Goal: Task Accomplishment & Management: Manage account settings

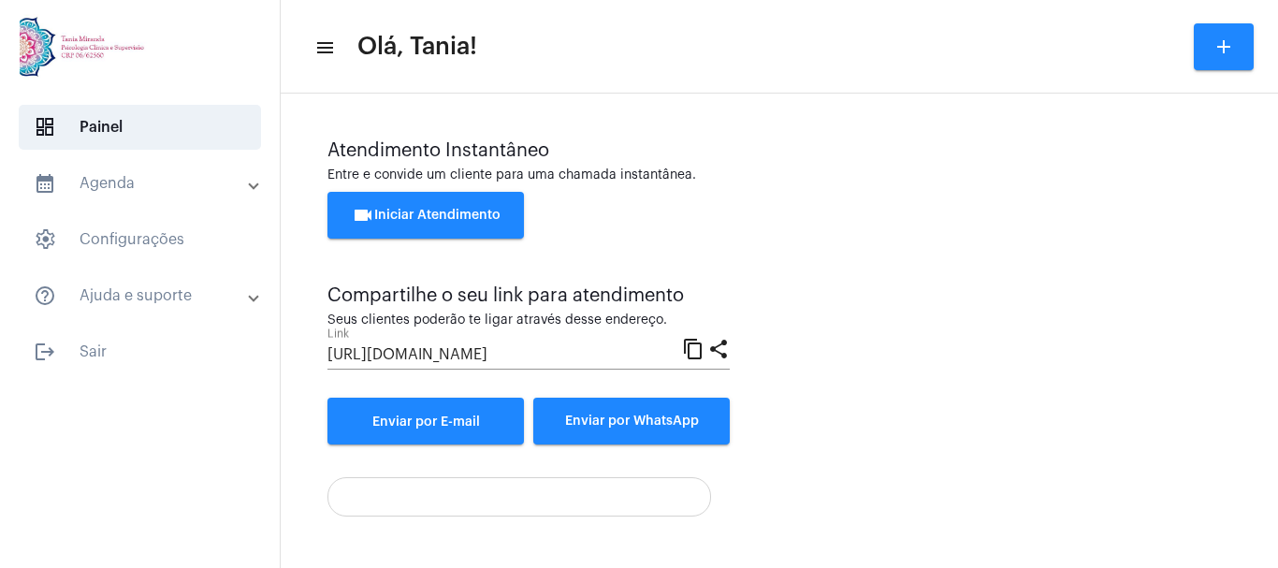
scroll to position [371, 0]
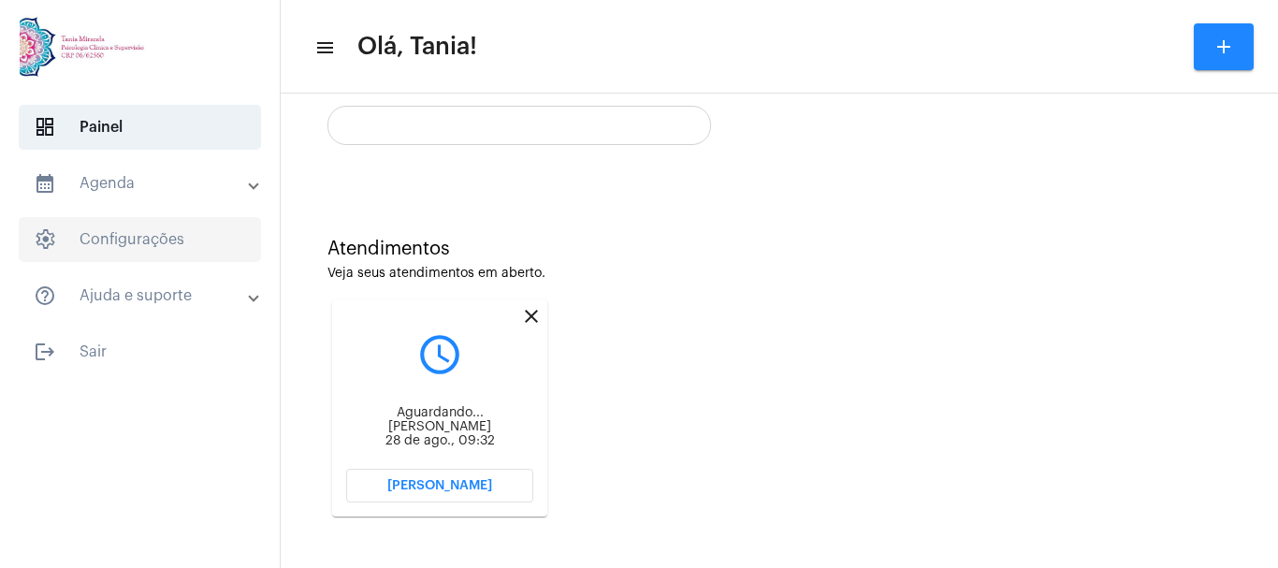
click at [102, 245] on span "settings Configurações" at bounding box center [140, 239] width 242 height 45
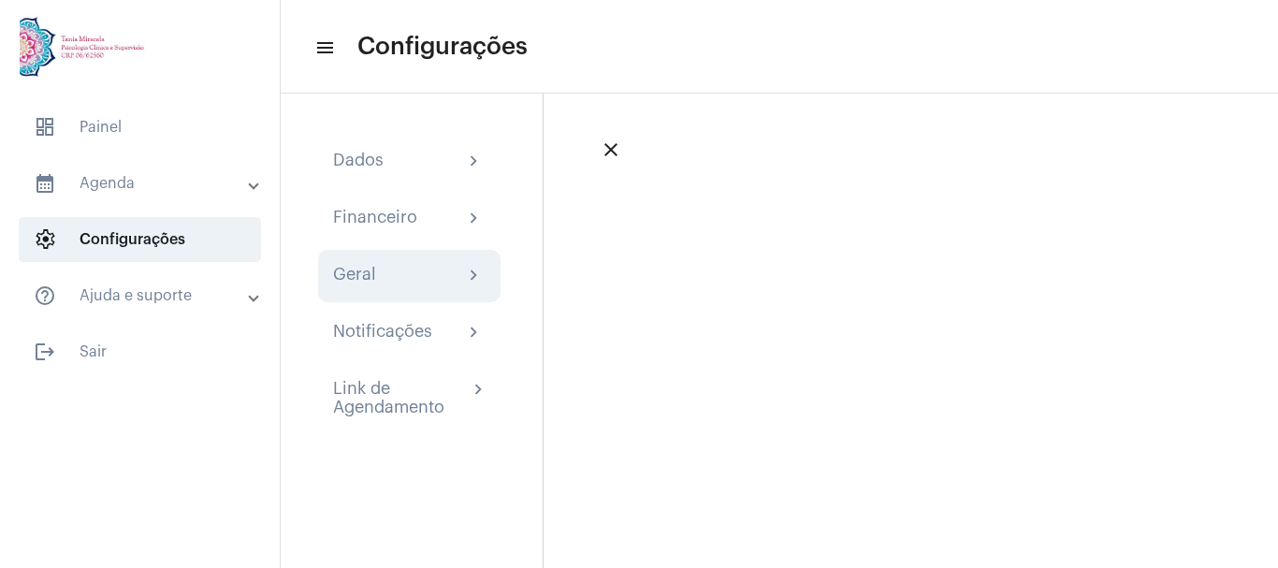
click at [383, 273] on div "Geral chevron_right" at bounding box center [409, 276] width 152 height 22
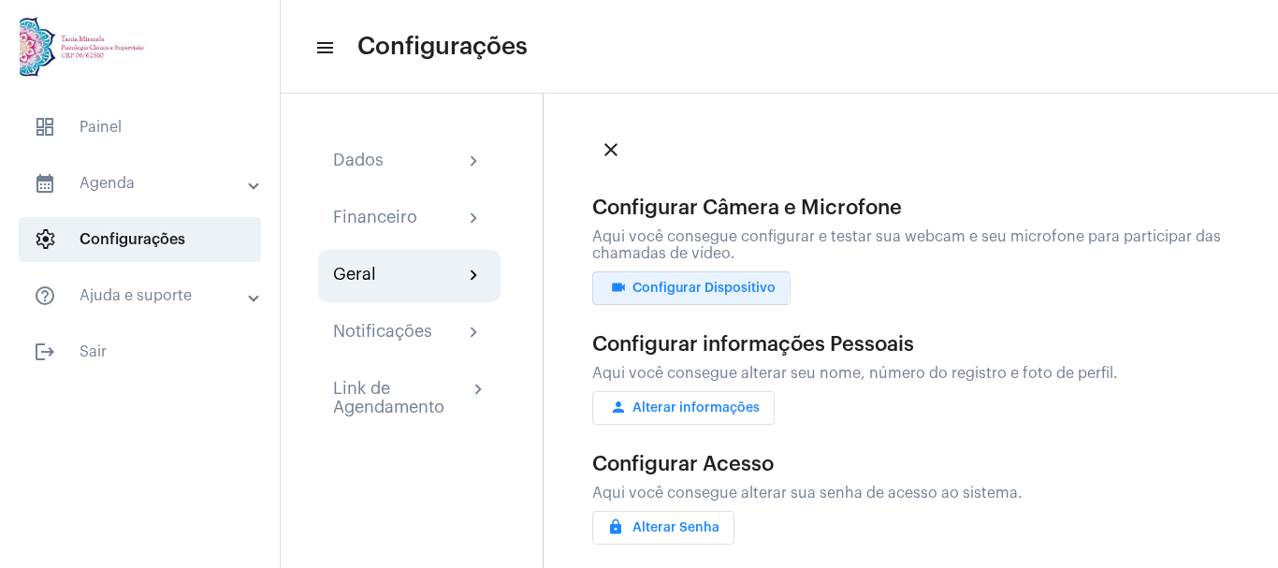
click at [681, 284] on span "videocam Configurar Dispositivo" at bounding box center [691, 288] width 168 height 13
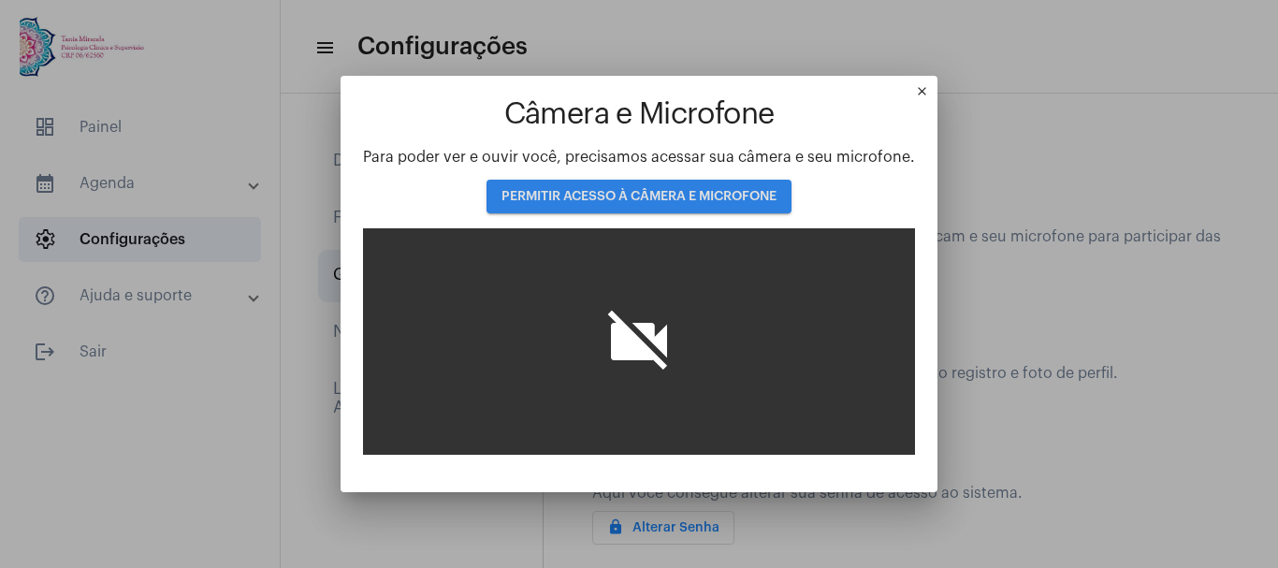
click at [647, 195] on span "PERMITIR ACESSO À CÂMERA E MICROFONE" at bounding box center [638, 196] width 275 height 13
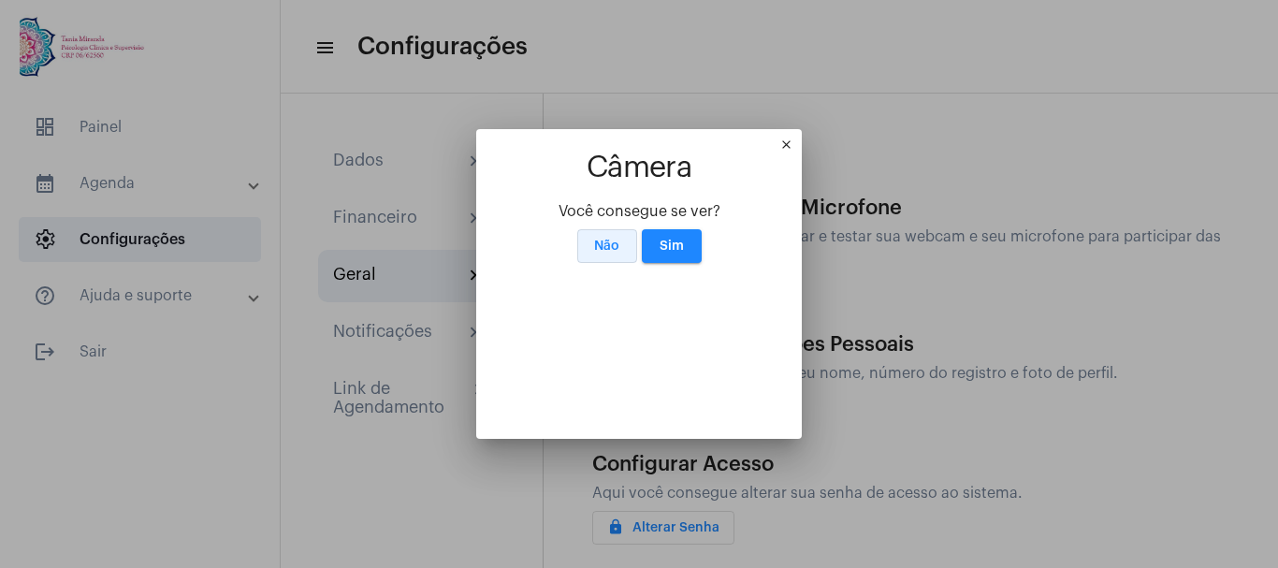
click at [601, 239] on span "Não" at bounding box center [606, 245] width 25 height 13
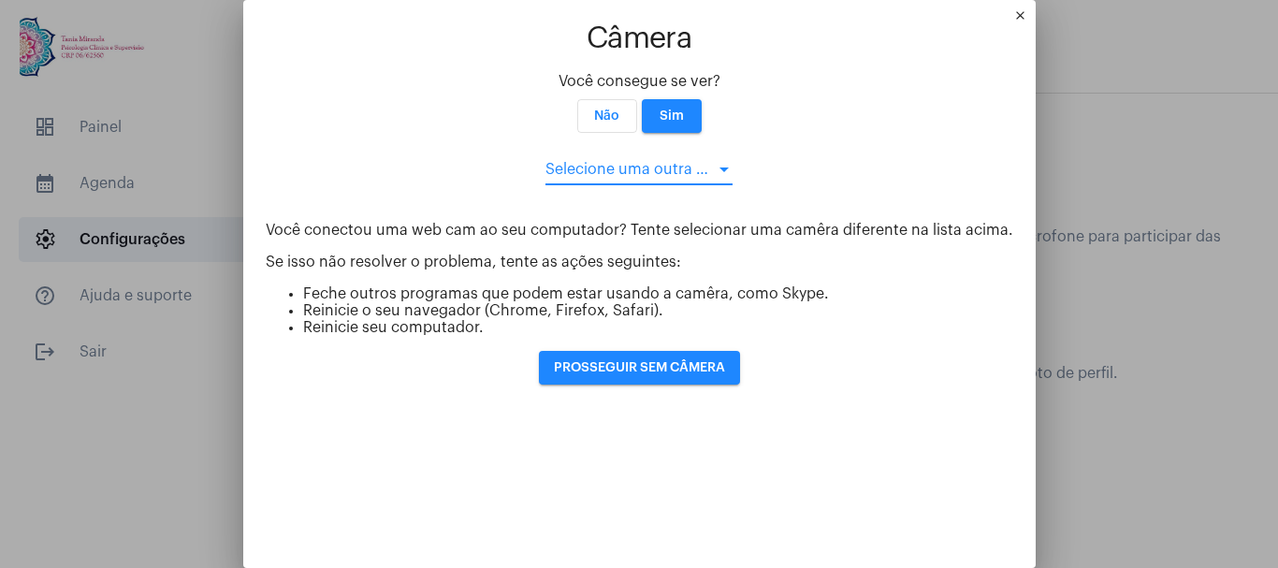
click at [719, 169] on div at bounding box center [723, 169] width 9 height 5
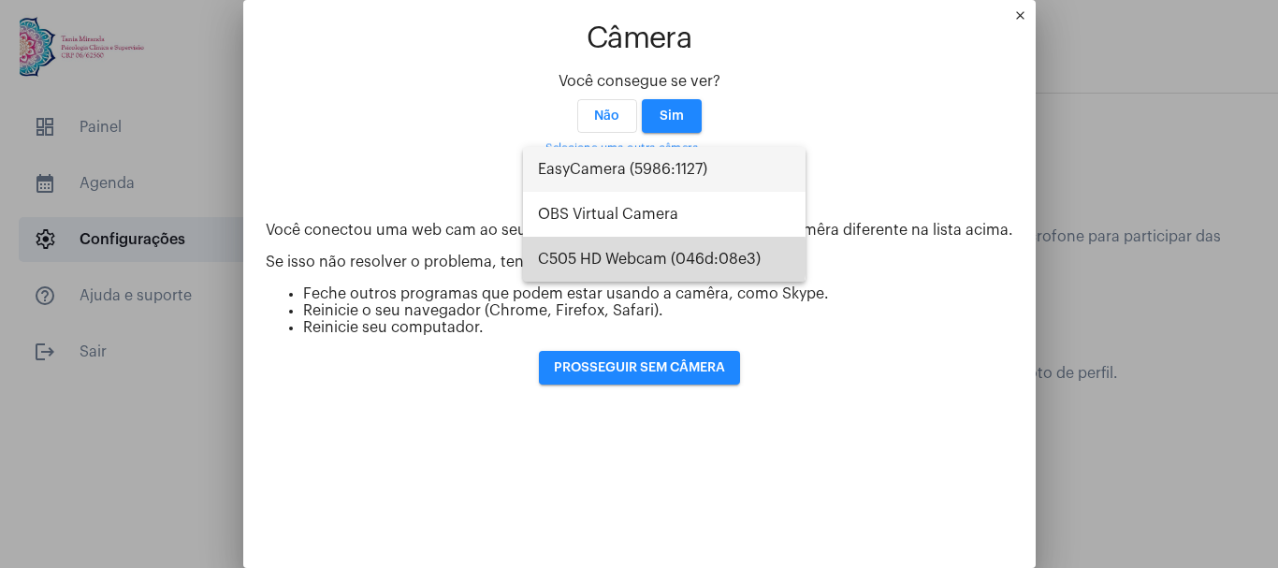
click at [635, 257] on span "C505 HD Webcam (046d:08e3)" at bounding box center [664, 259] width 253 height 45
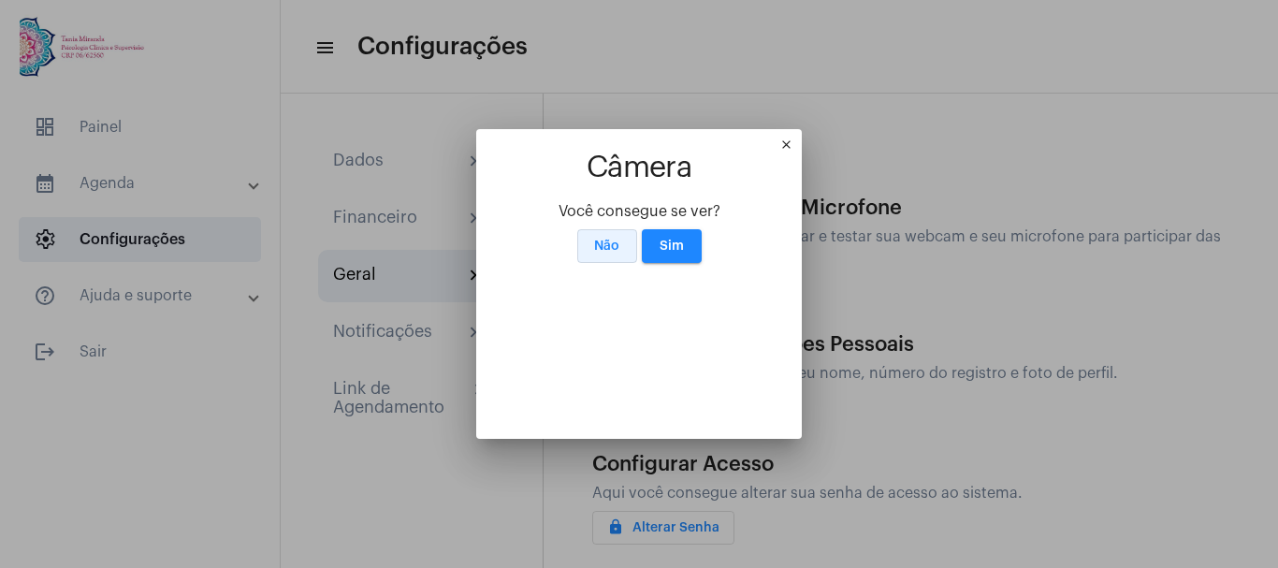
click at [592, 229] on button "Não" at bounding box center [607, 246] width 60 height 34
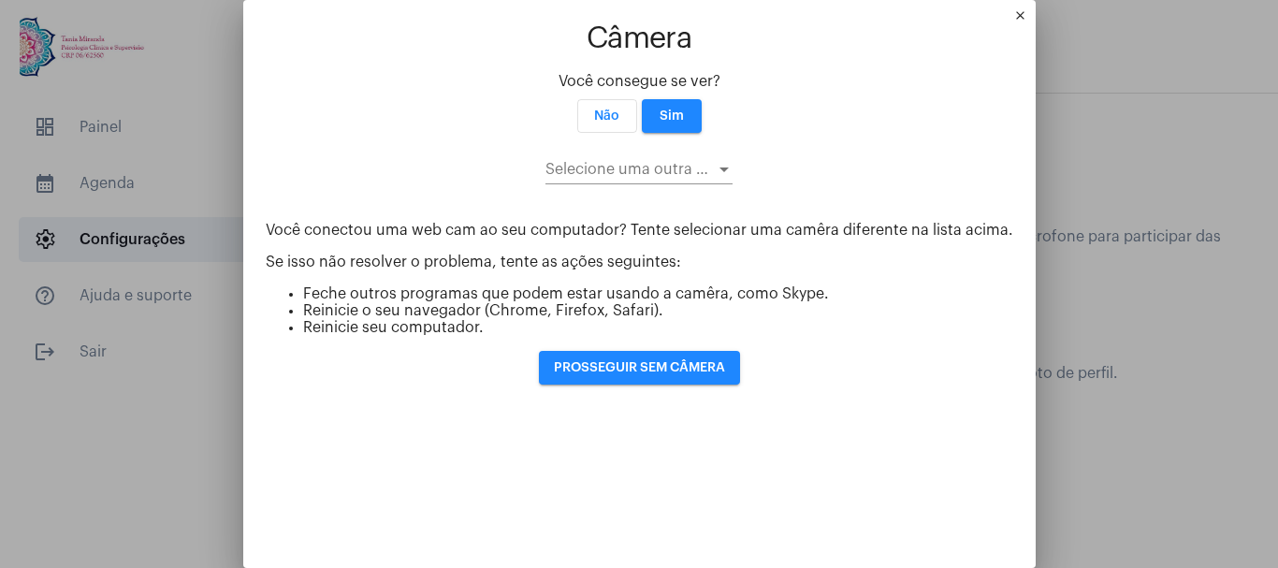
click at [719, 167] on div at bounding box center [723, 169] width 9 height 5
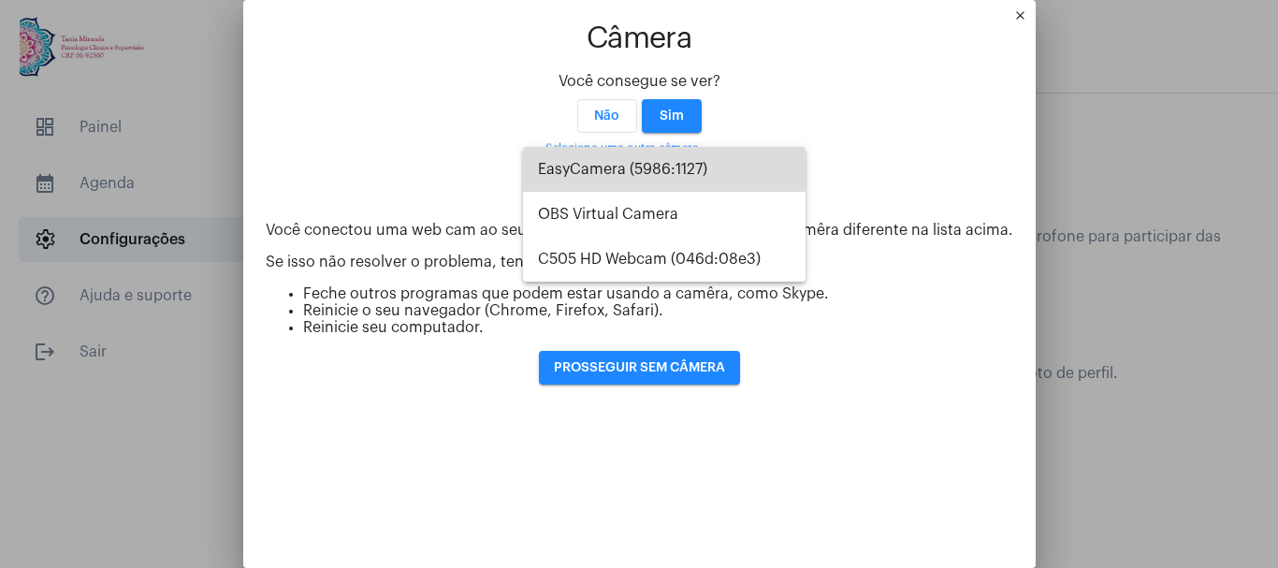
click at [641, 165] on span "EasyCamera (5986:1127)" at bounding box center [664, 169] width 253 height 45
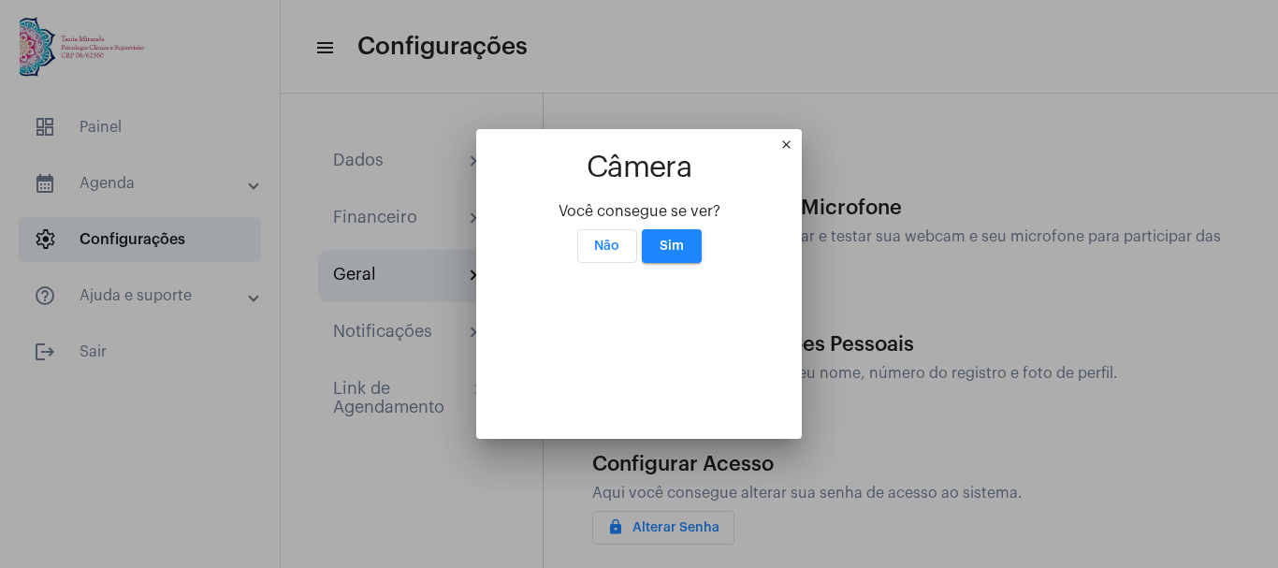
click at [594, 239] on span "Não" at bounding box center [606, 245] width 25 height 13
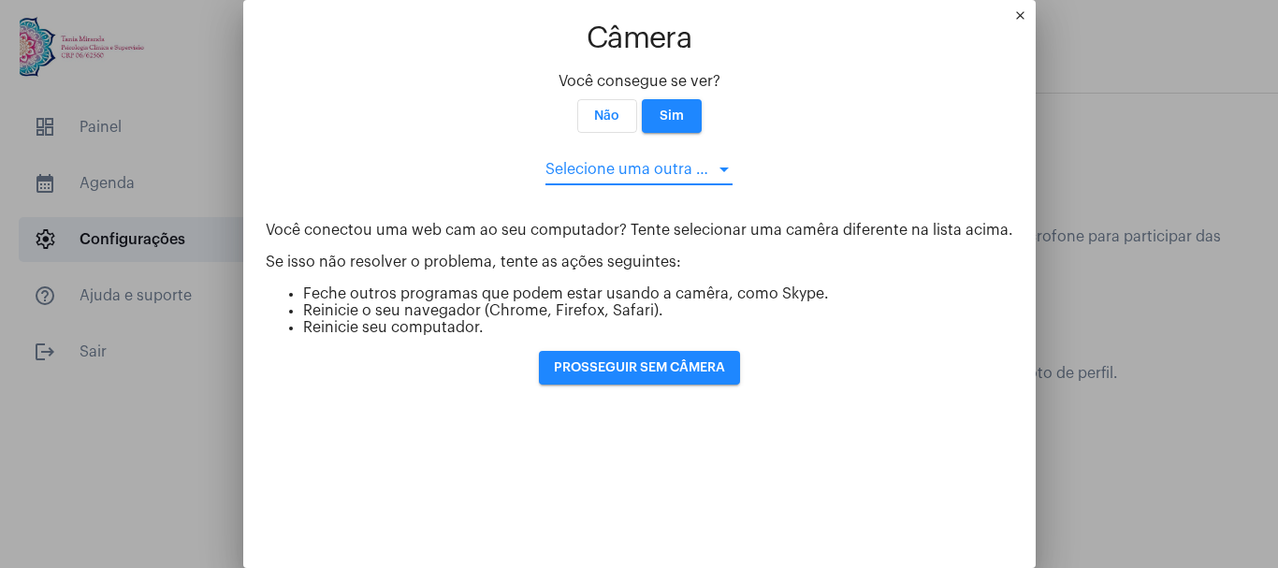
click at [723, 166] on div at bounding box center [724, 169] width 17 height 15
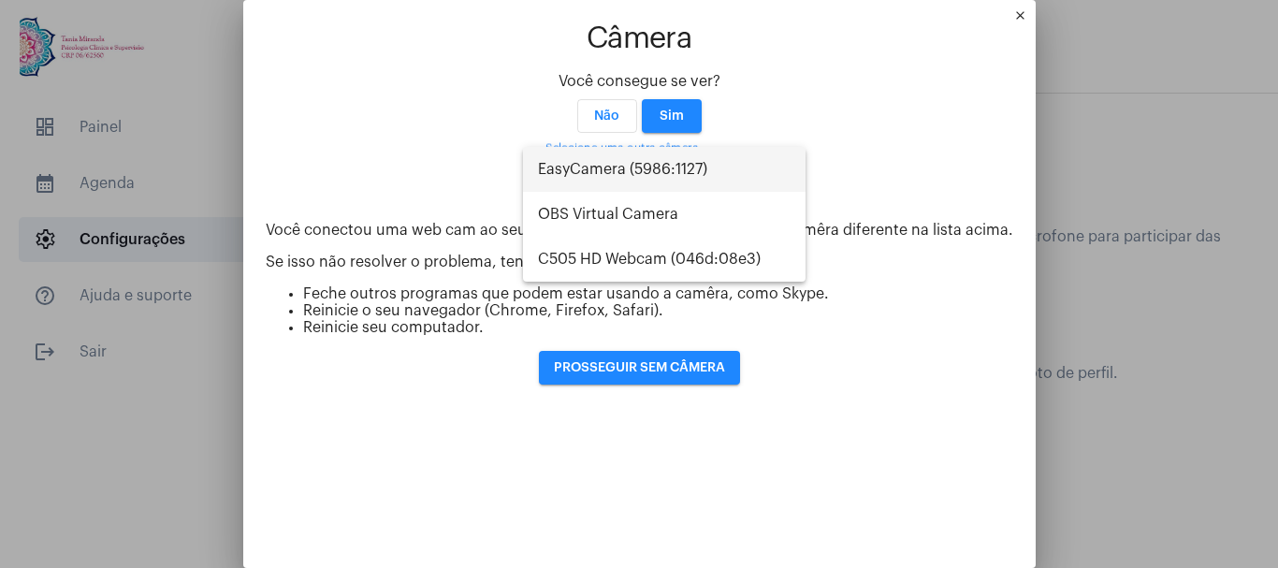
click at [1005, 13] on div at bounding box center [639, 284] width 1278 height 568
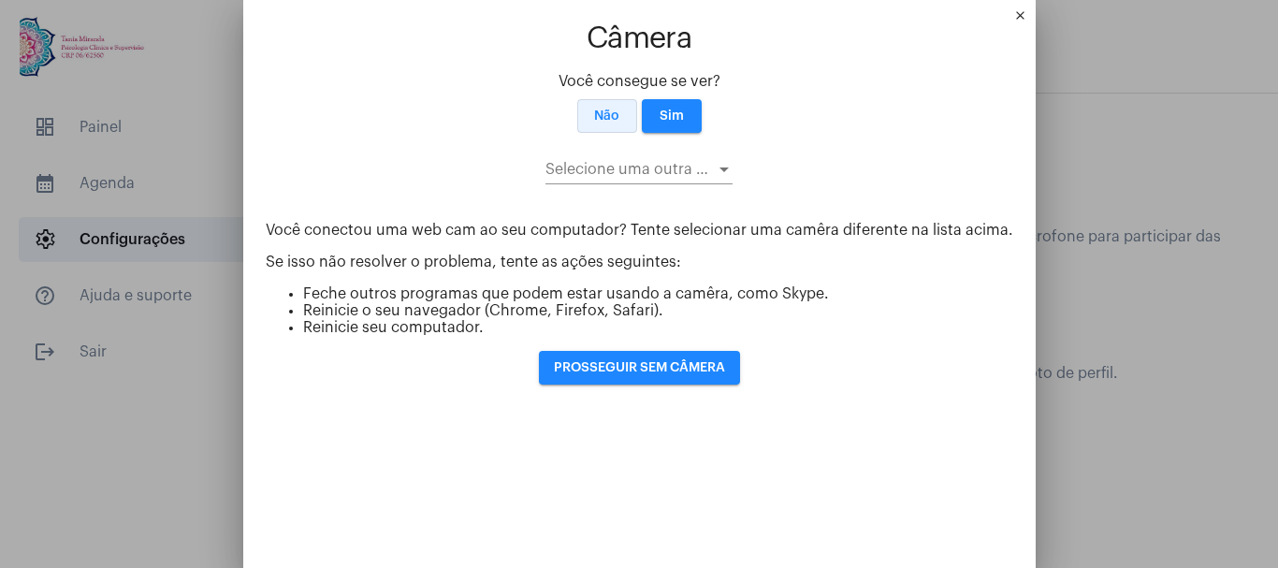
click at [596, 115] on span "Não" at bounding box center [606, 115] width 25 height 13
click at [1013, 14] on mat-icon "close" at bounding box center [1024, 19] width 22 height 22
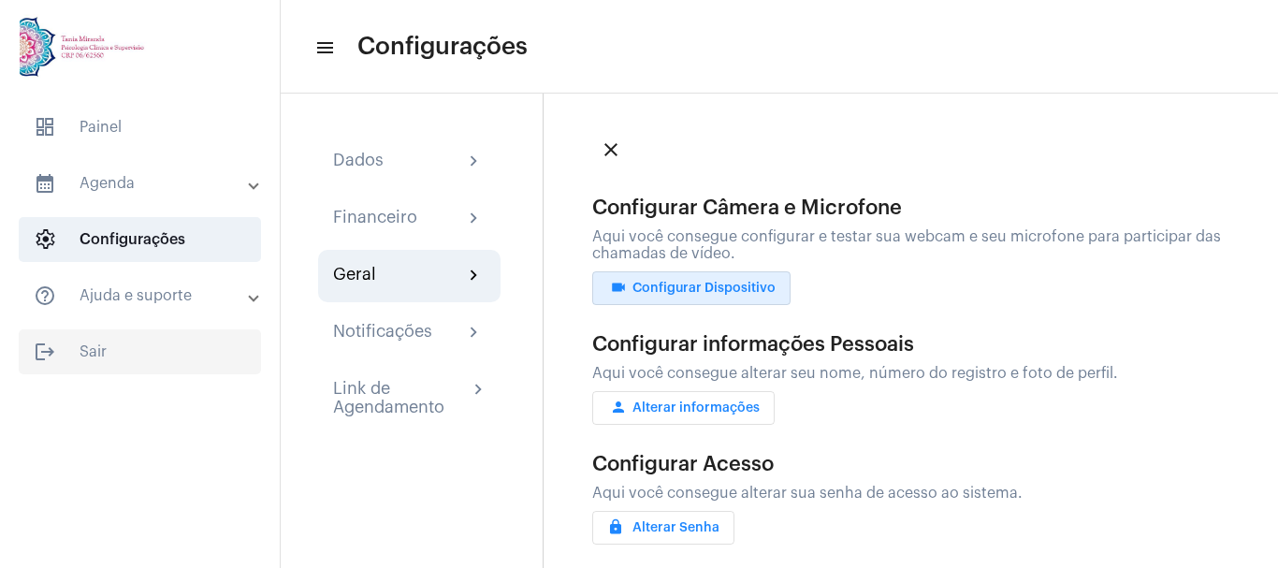
click at [85, 347] on span "logout Sair" at bounding box center [140, 351] width 242 height 45
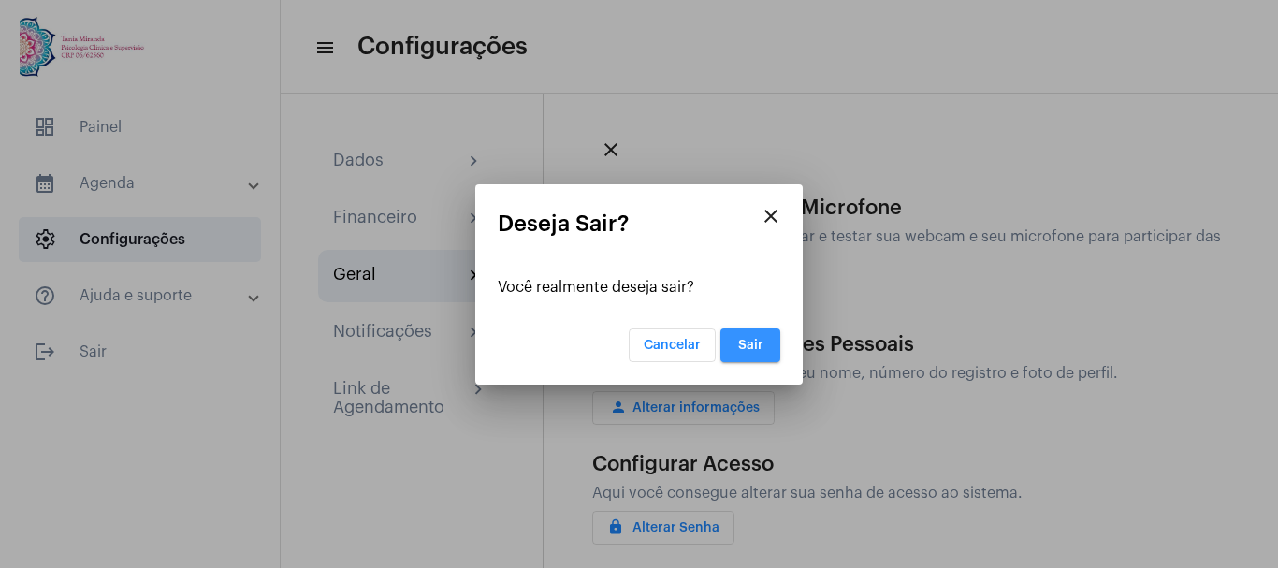
click at [760, 345] on span "Sair" at bounding box center [750, 345] width 25 height 13
